Goal: Task Accomplishment & Management: Manage account settings

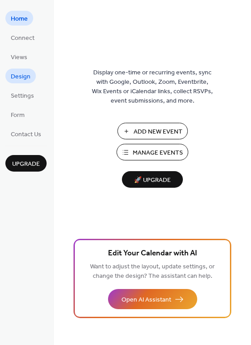
click at [28, 77] on span "Design" at bounding box center [21, 76] width 20 height 9
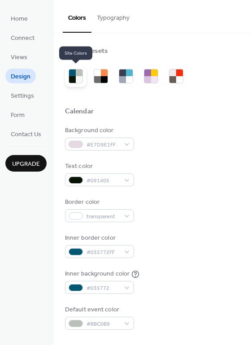
click at [75, 79] on div at bounding box center [72, 79] width 7 height 7
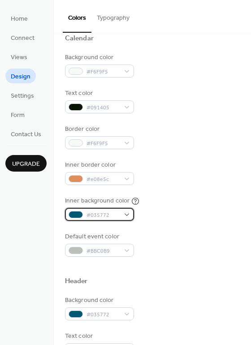
click at [105, 213] on span "#035772" at bounding box center [103, 215] width 33 height 9
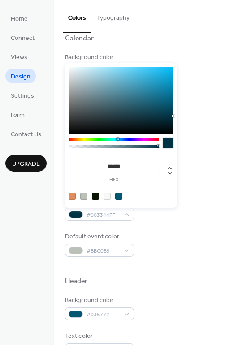
drag, startPoint x: 171, startPoint y: 105, endPoint x: 174, endPoint y: 116, distance: 11.6
click at [174, 116] on div at bounding box center [175, 117] width 2 height 2
click at [174, 118] on div at bounding box center [174, 118] width 2 height 2
type input "*******"
drag, startPoint x: 171, startPoint y: 118, endPoint x: 171, endPoint y: 113, distance: 5.4
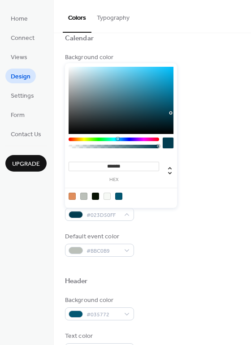
click at [171, 113] on div at bounding box center [121, 100] width 105 height 67
click at [31, 162] on span "Upgrade" at bounding box center [26, 164] width 28 height 9
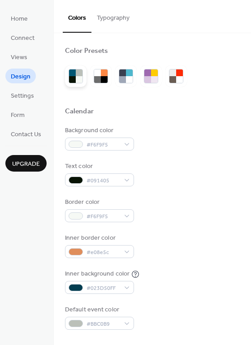
scroll to position [0, 0]
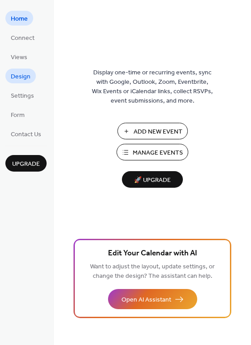
click at [25, 76] on span "Design" at bounding box center [21, 76] width 20 height 9
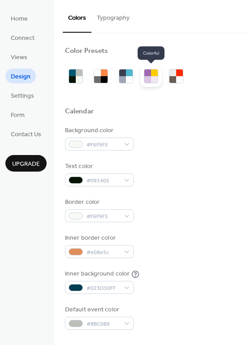
click at [156, 74] on div at bounding box center [154, 73] width 7 height 7
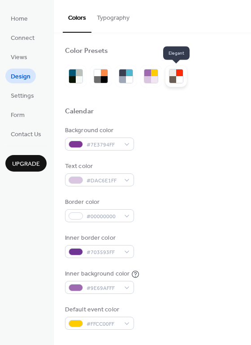
click at [179, 77] on div at bounding box center [179, 79] width 7 height 7
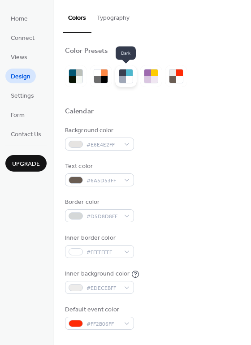
click at [127, 81] on div at bounding box center [129, 79] width 7 height 7
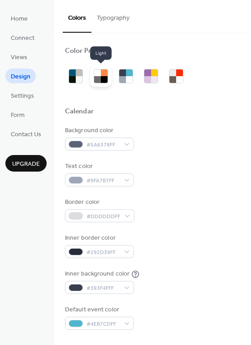
click at [92, 76] on div at bounding box center [101, 76] width 22 height 22
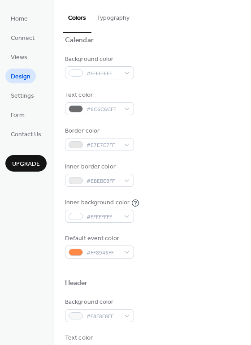
scroll to position [73, 0]
